Goal: Transaction & Acquisition: Purchase product/service

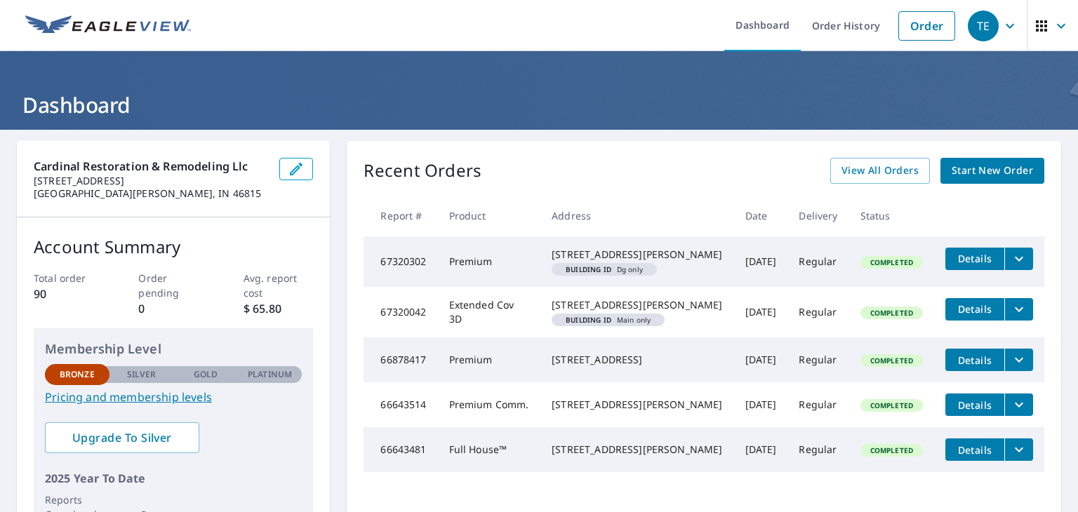
scroll to position [45, 0]
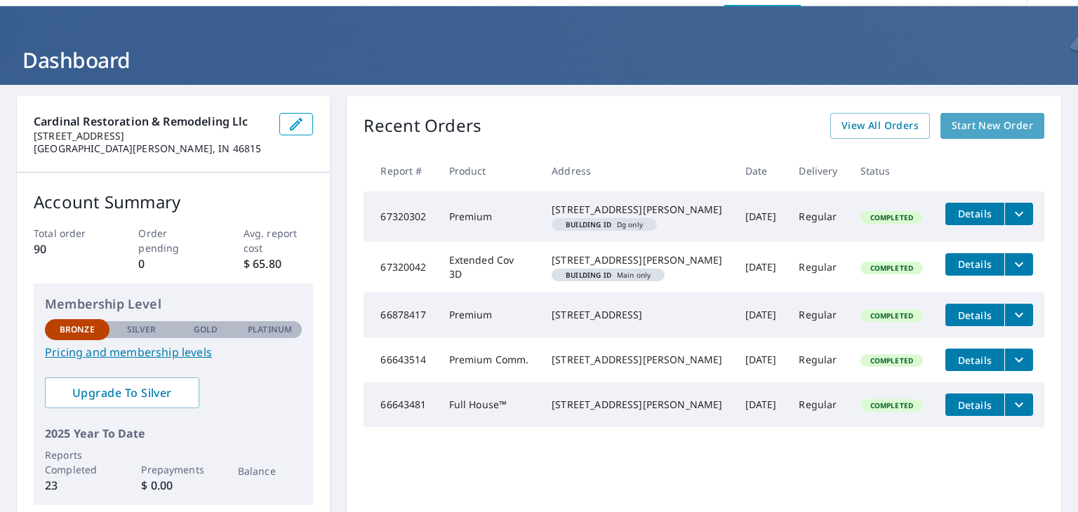
click at [957, 127] on span "Start New Order" at bounding box center [992, 126] width 81 height 18
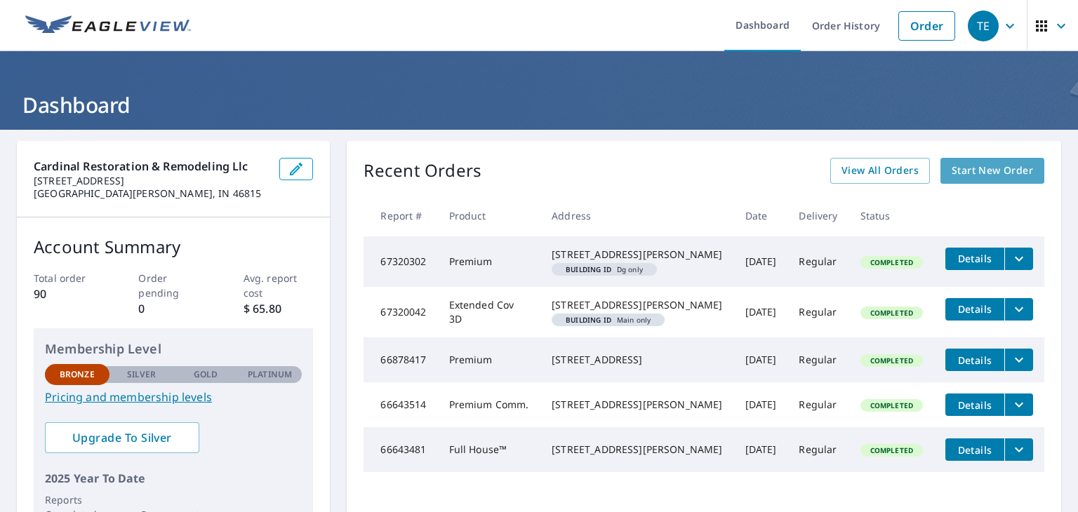
click at [985, 175] on span "Start New Order" at bounding box center [992, 171] width 81 height 18
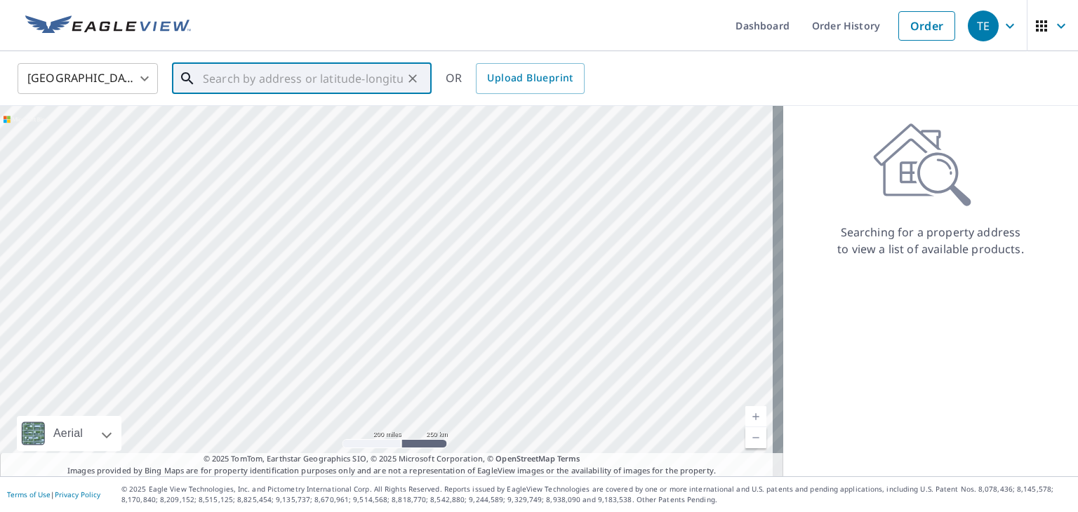
click at [251, 87] on input "text" at bounding box center [303, 78] width 200 height 39
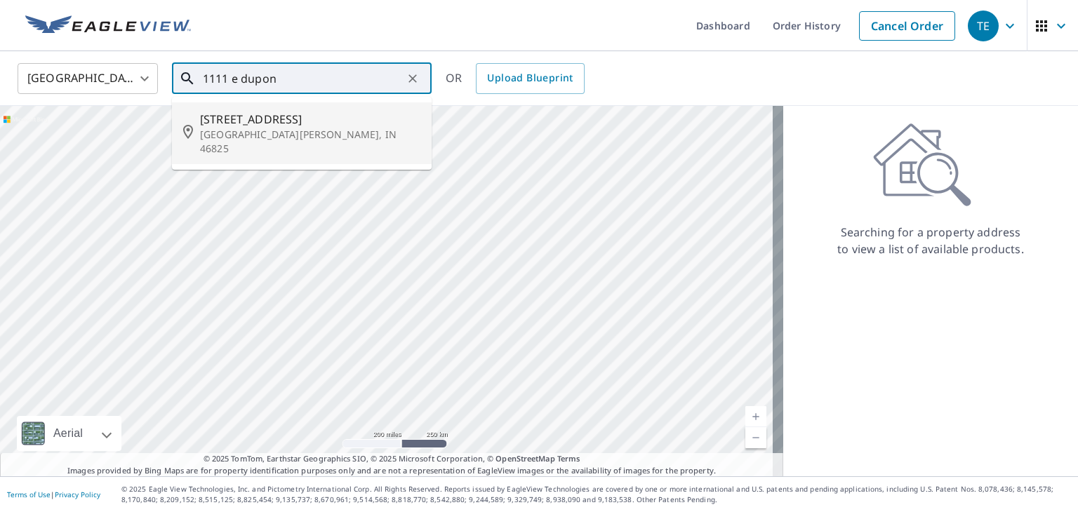
click at [215, 128] on p "Fort Wayne, IN 46825" at bounding box center [310, 142] width 220 height 28
type input "1111 E Dupont Rd Fort Wayne, IN 46825"
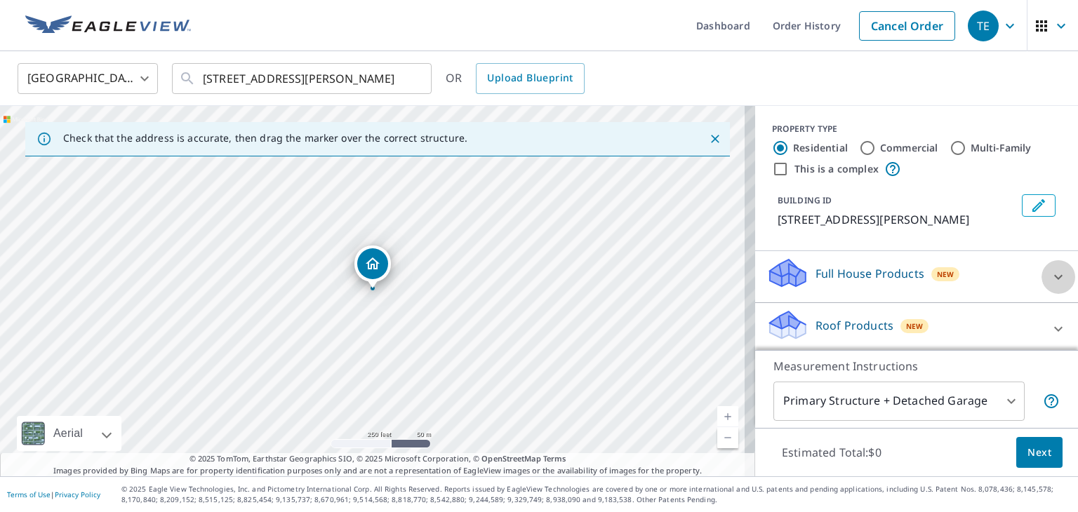
click at [1054, 276] on icon at bounding box center [1058, 276] width 8 height 5
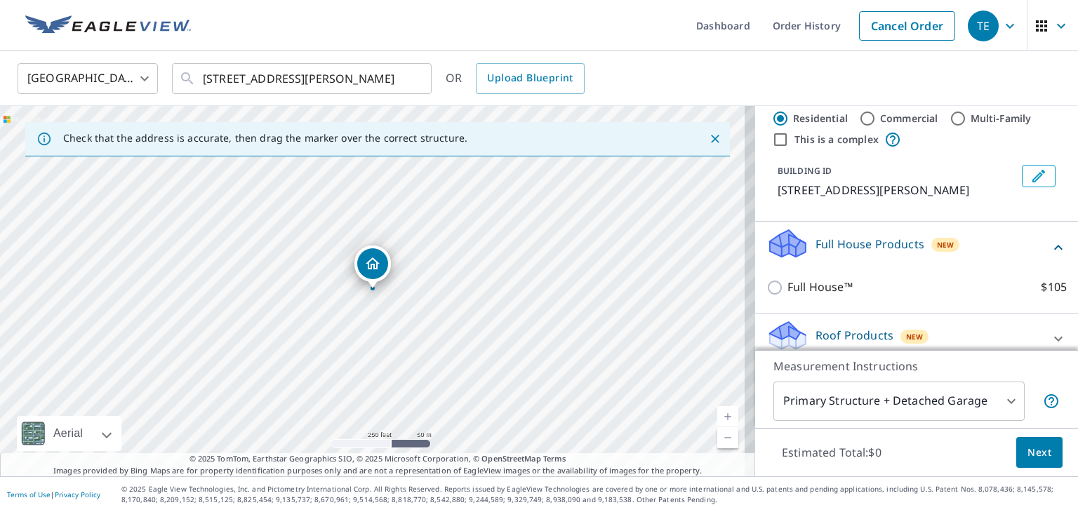
scroll to position [26, 0]
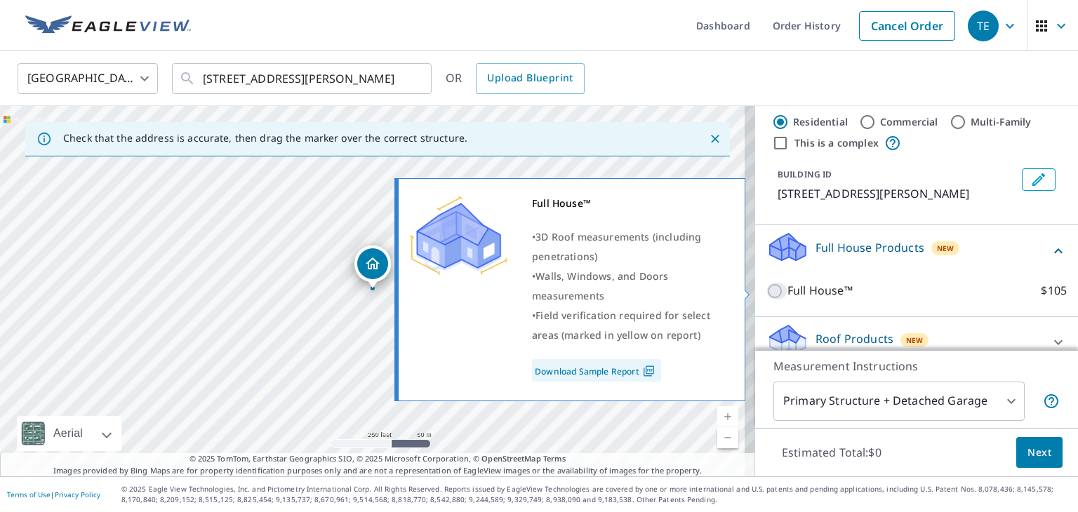
click at [766, 293] on input "Full House™ $105" at bounding box center [776, 291] width 21 height 17
checkbox input "true"
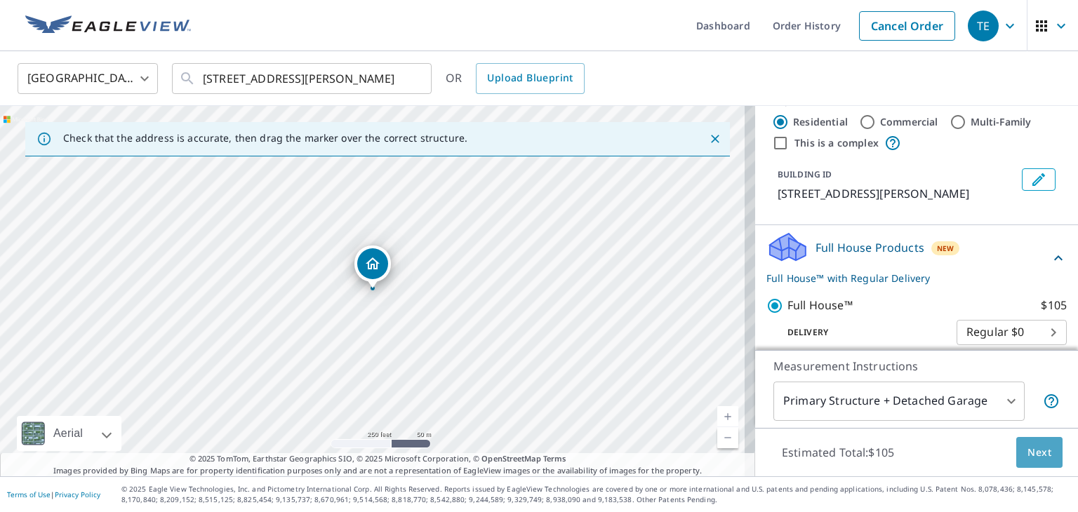
click at [1033, 453] on span "Next" at bounding box center [1039, 453] width 24 height 18
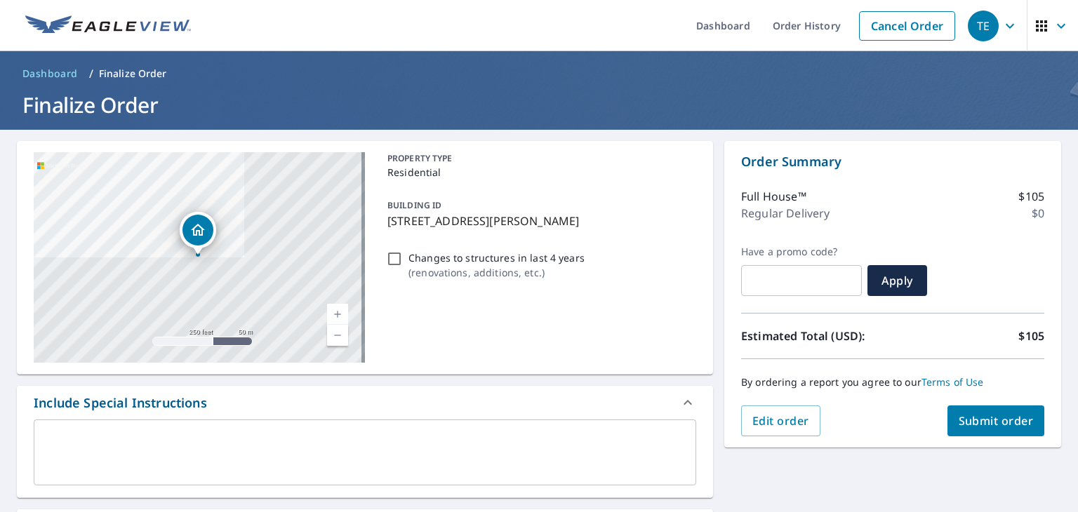
click at [961, 422] on span "Submit order" at bounding box center [996, 420] width 75 height 15
